Goal: Find specific page/section: Find specific page/section

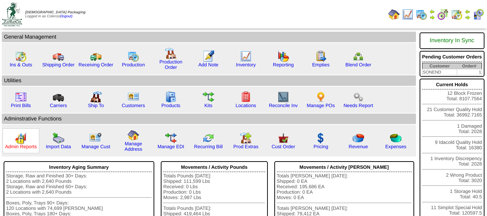
click at [26, 148] on link "Admin Reports" at bounding box center [21, 146] width 32 height 5
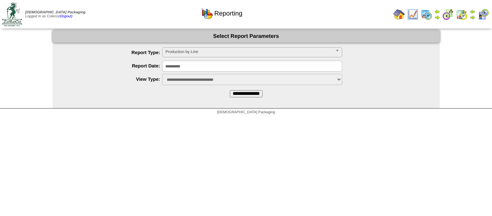
click at [244, 93] on input "**********" at bounding box center [246, 93] width 33 height 7
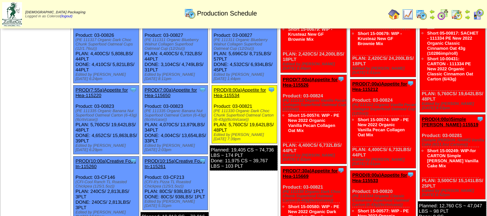
scroll to position [180, 0]
